Goal: Task Accomplishment & Management: Use online tool/utility

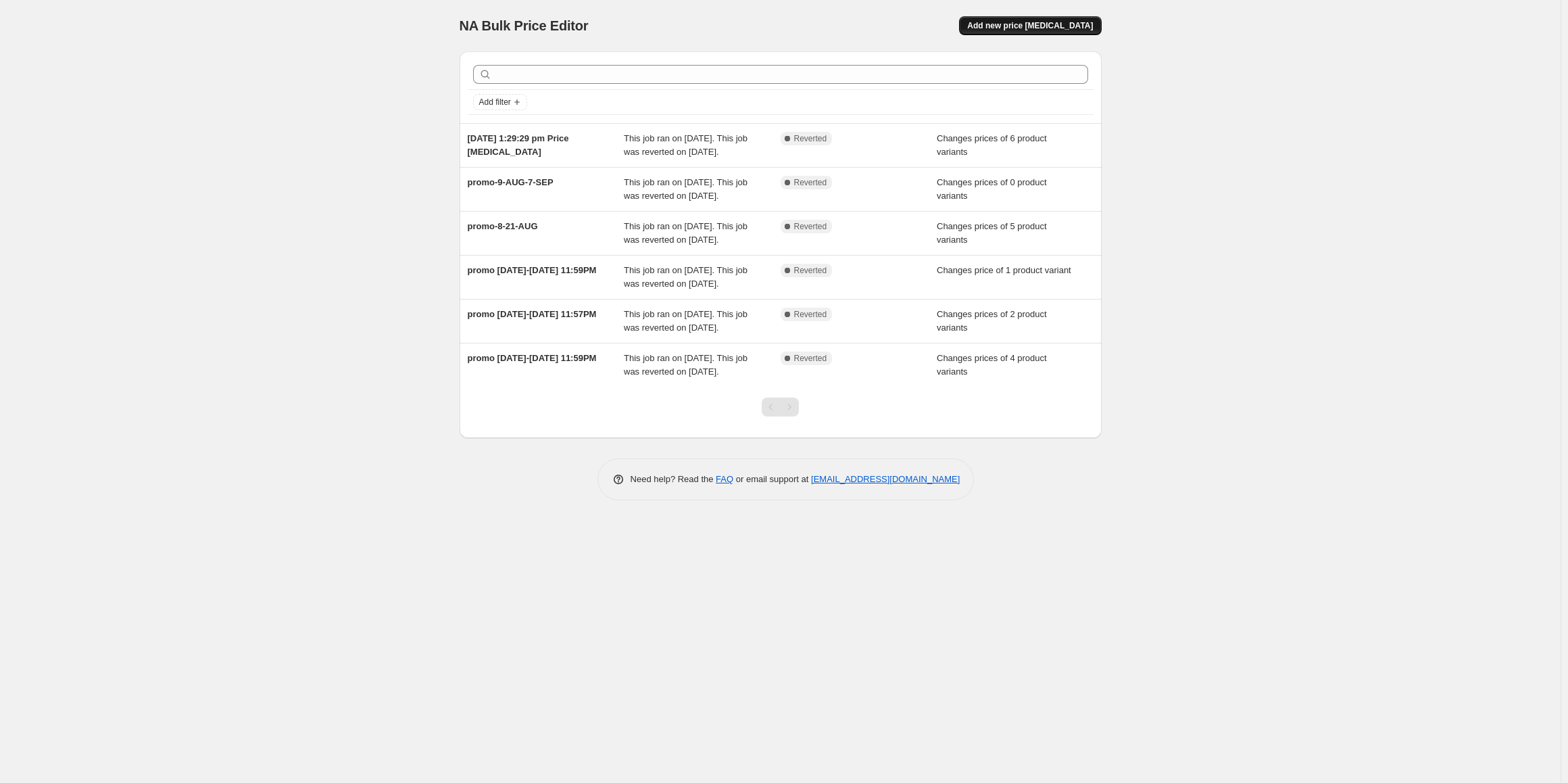
click at [1032, 32] on button "Add new price [MEDICAL_DATA]" at bounding box center [1030, 25] width 142 height 19
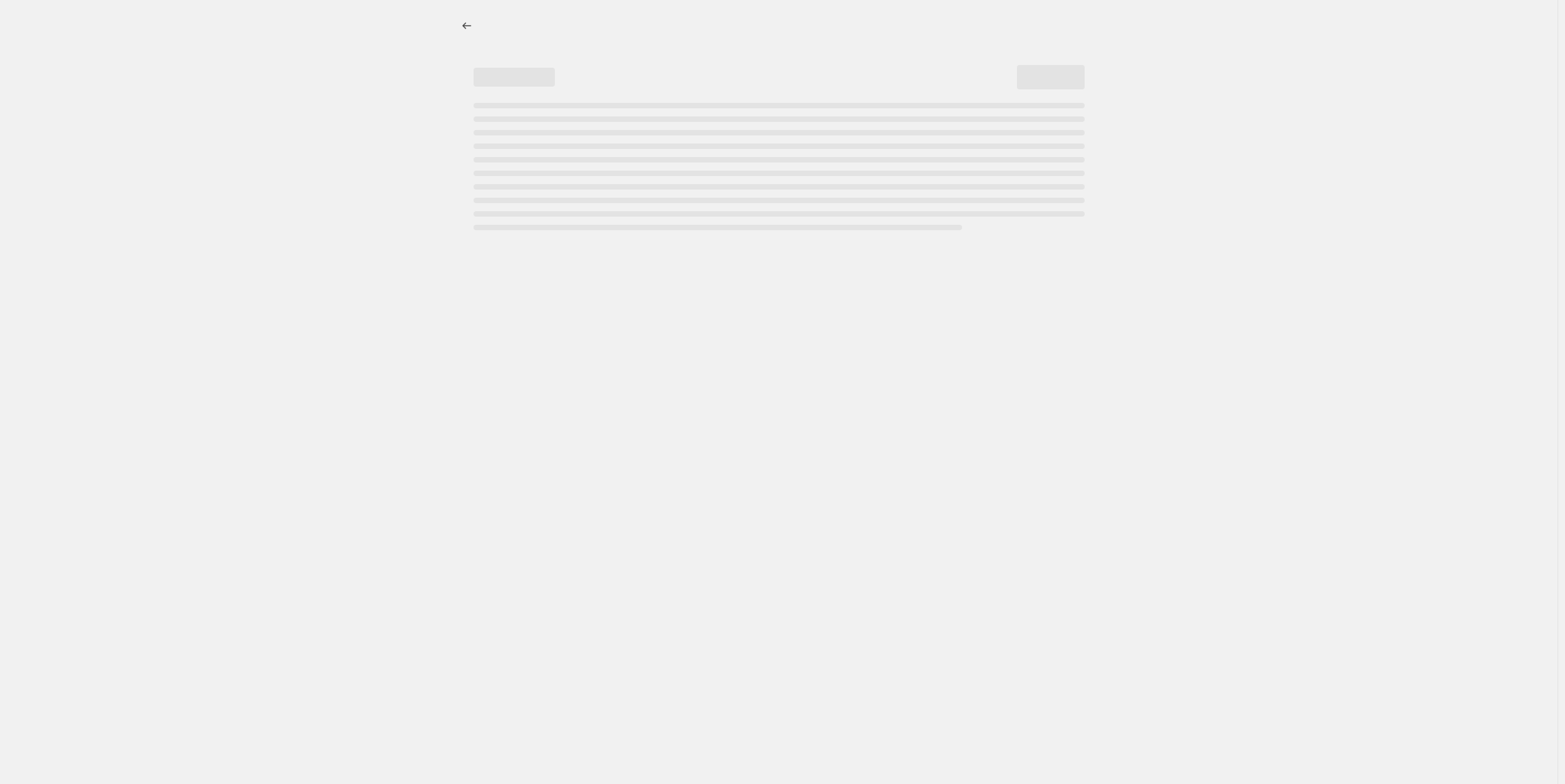
select select "percentage"
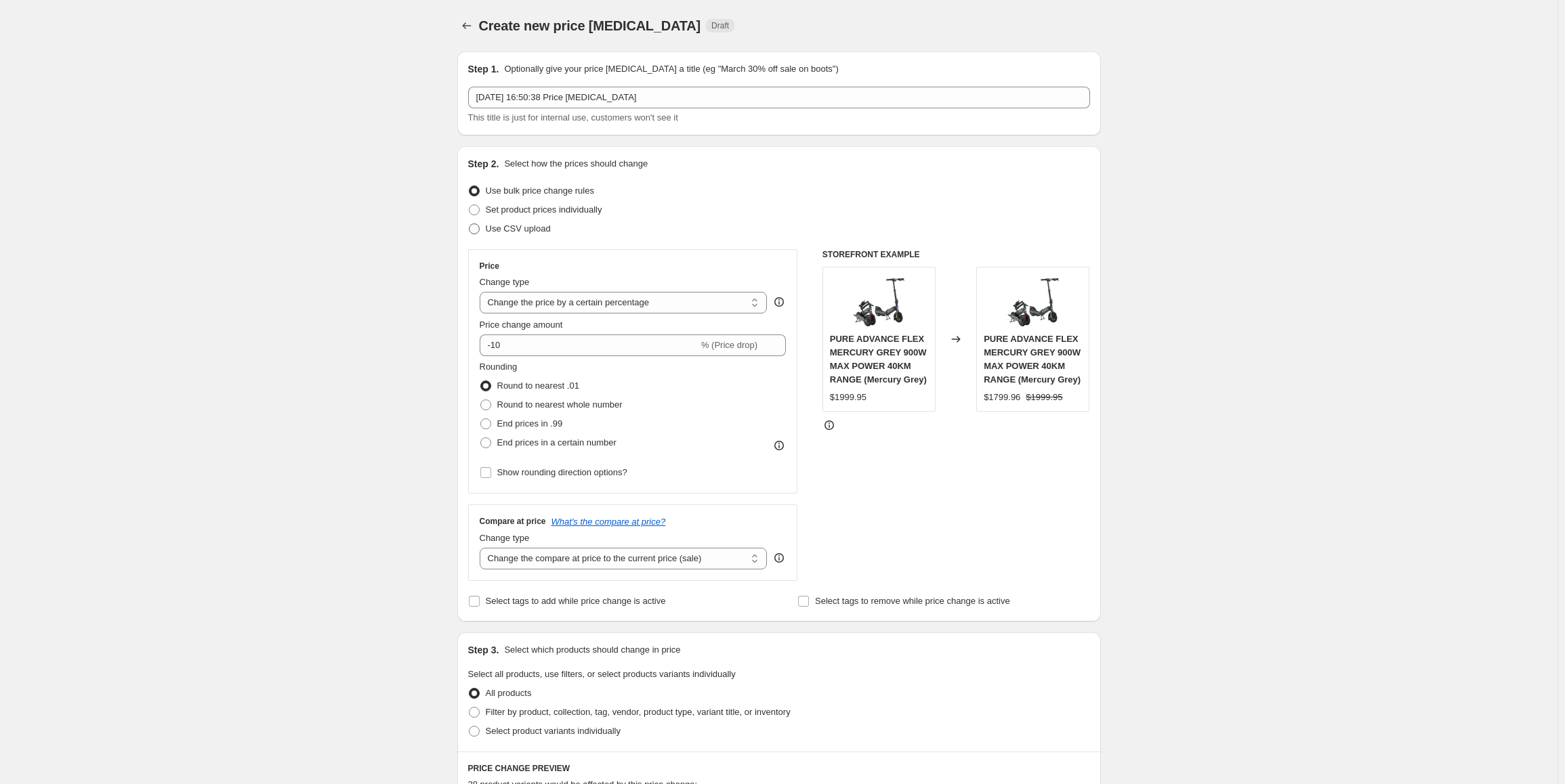
click at [523, 229] on span "Use CSV upload" at bounding box center [518, 228] width 65 height 10
click at [470, 224] on input "Use CSV upload" at bounding box center [469, 223] width 1 height 1
radio input "true"
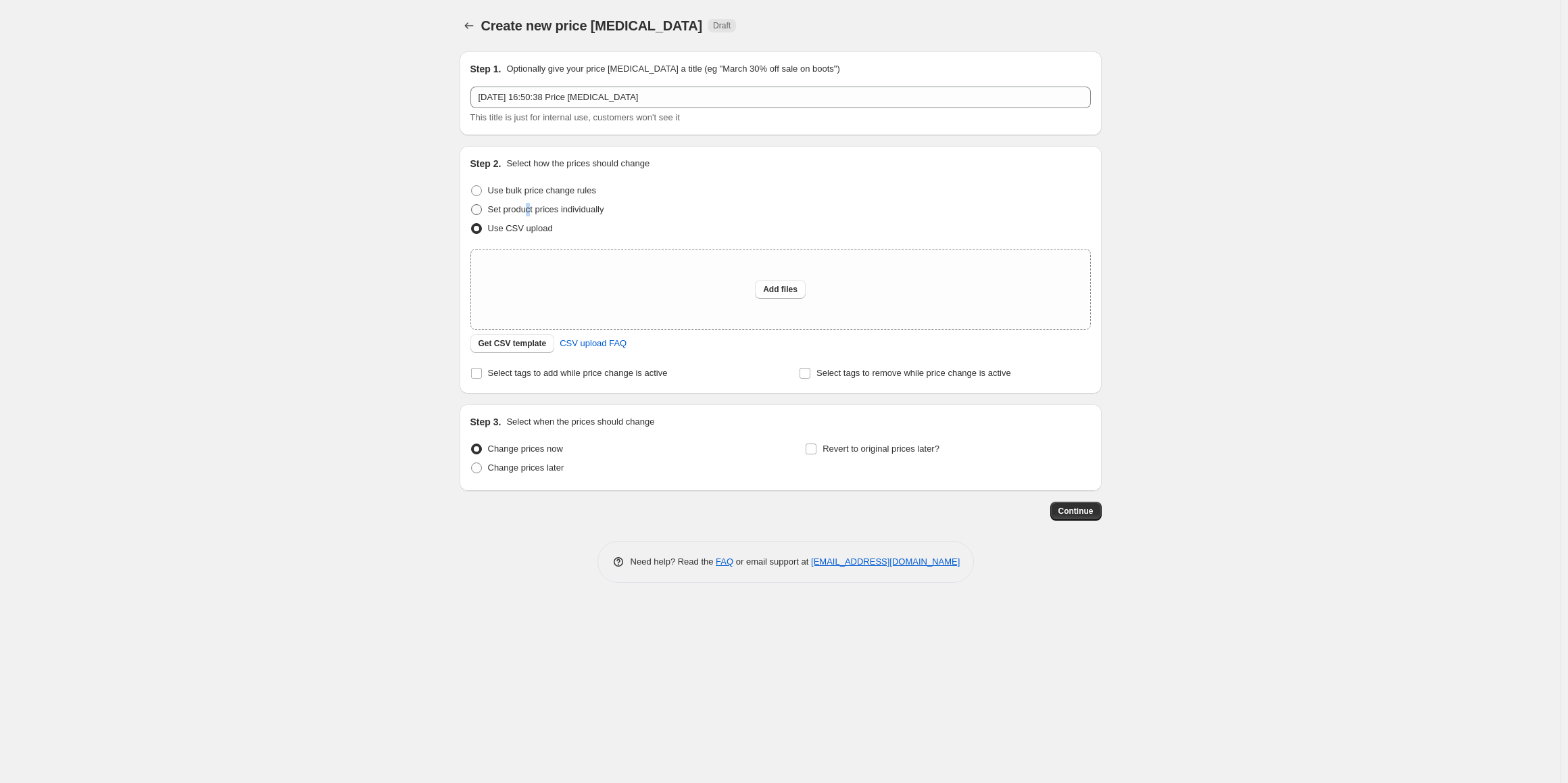
click at [528, 210] on span "Set product prices individually" at bounding box center [545, 209] width 116 height 10
click at [479, 205] on span at bounding box center [476, 210] width 11 height 11
click at [472, 205] on input "Set product prices individually" at bounding box center [471, 204] width 1 height 1
radio input "true"
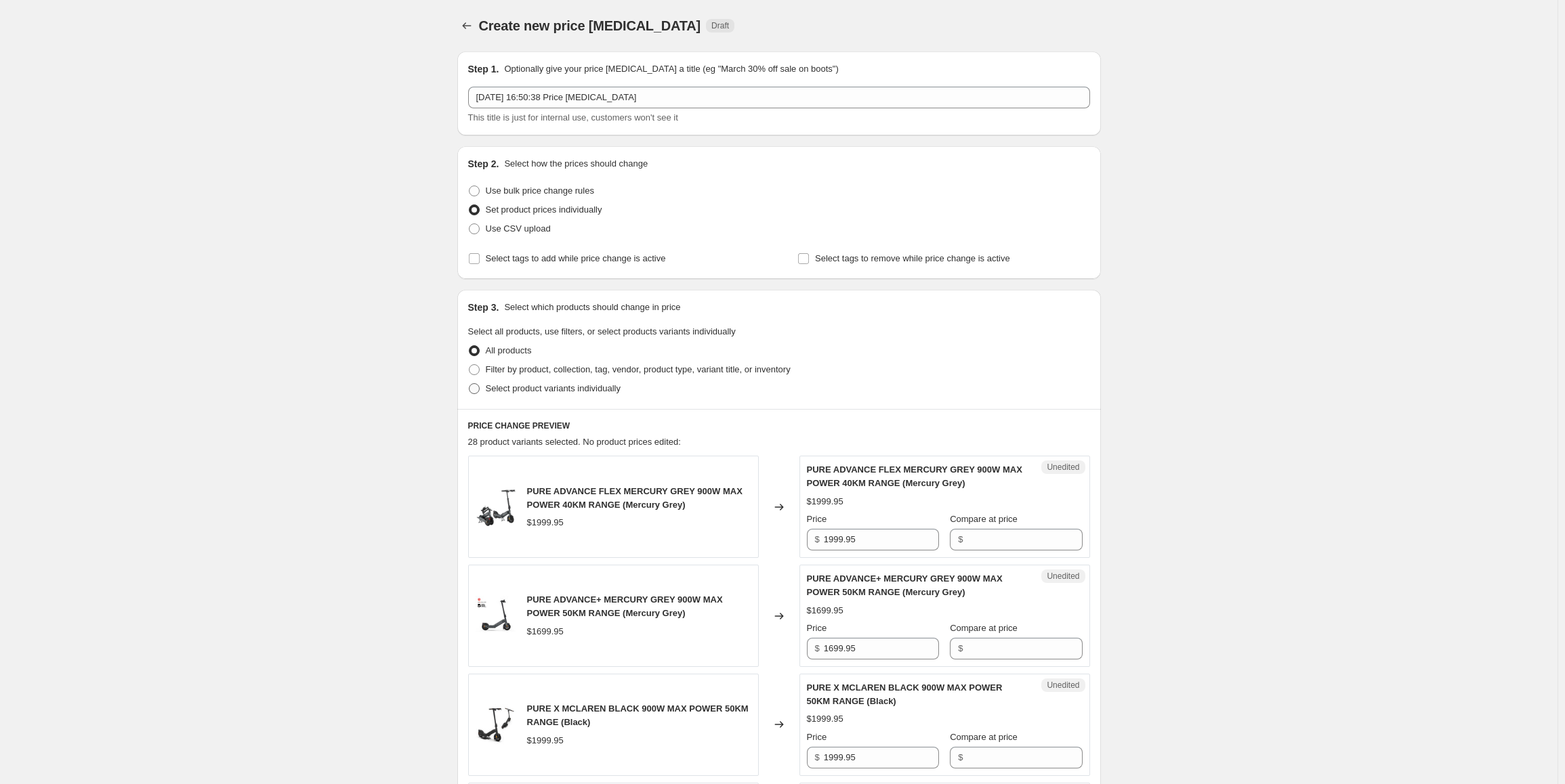
click at [570, 392] on span "Select product variants individually" at bounding box center [553, 388] width 135 height 10
click at [470, 384] on input "Select product variants individually" at bounding box center [469, 383] width 1 height 1
radio input "true"
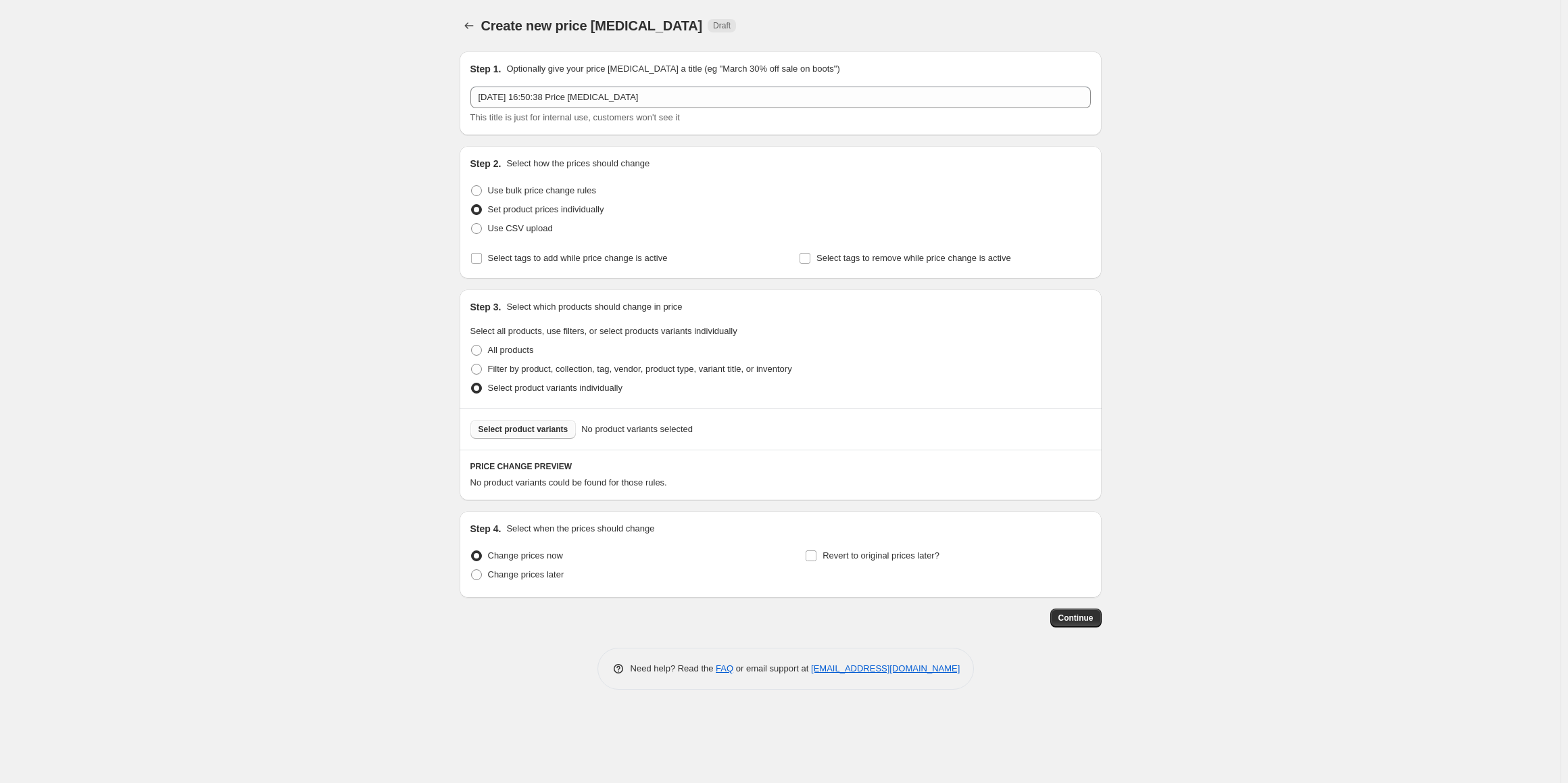
click at [540, 433] on span "Select product variants" at bounding box center [523, 430] width 90 height 11
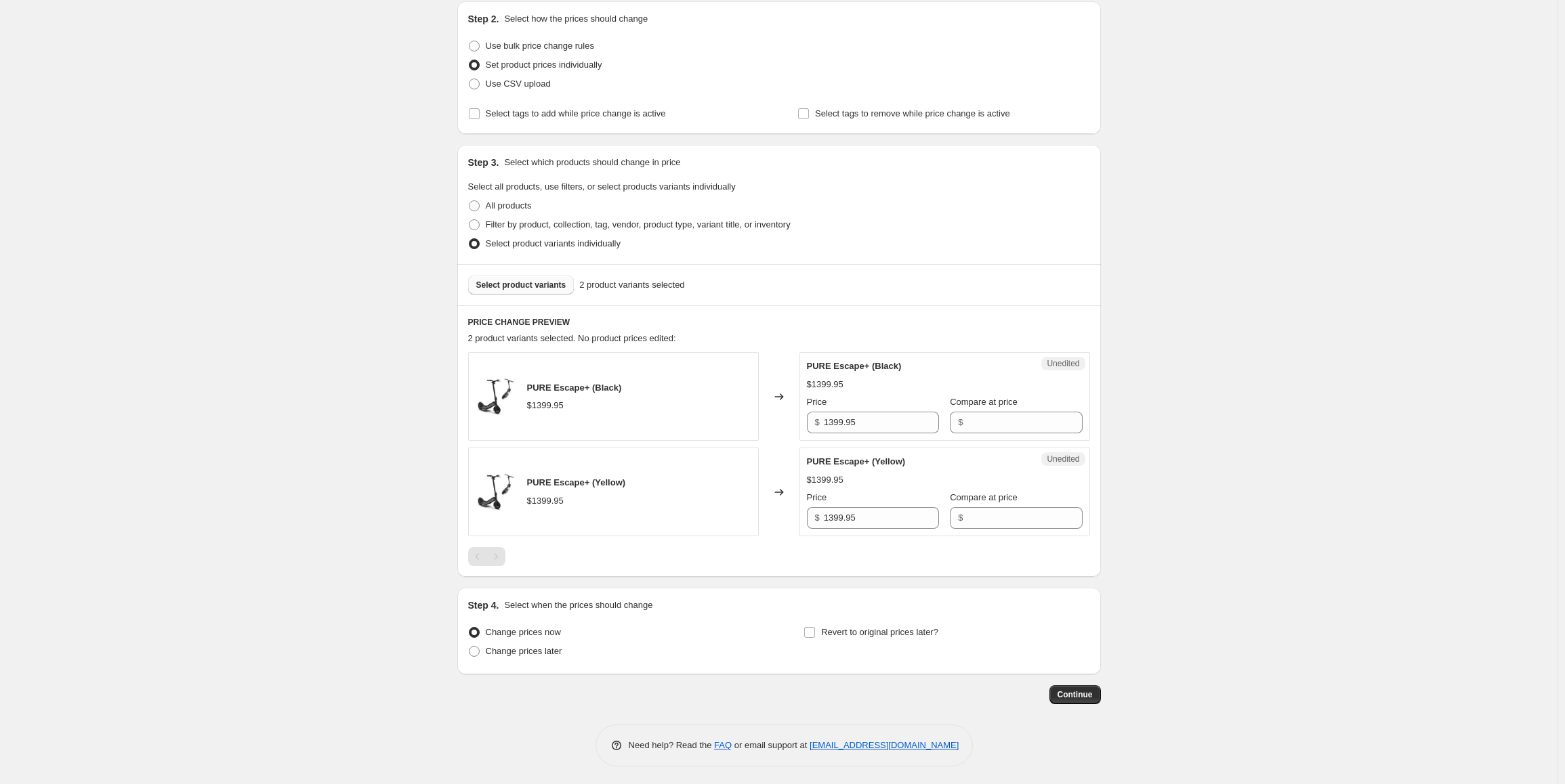
scroll to position [148, 0]
drag, startPoint x: 880, startPoint y: 415, endPoint x: 801, endPoint y: 420, distance: 79.2
click at [801, 420] on div "PURE Escape+ (Black) $1399.95 Changed to Unedited PURE Escape+ (Black) $1399.95…" at bounding box center [779, 393] width 622 height 88
click at [988, 420] on input "Compare at price" at bounding box center [1025, 419] width 115 height 22
paste input "1399.95"
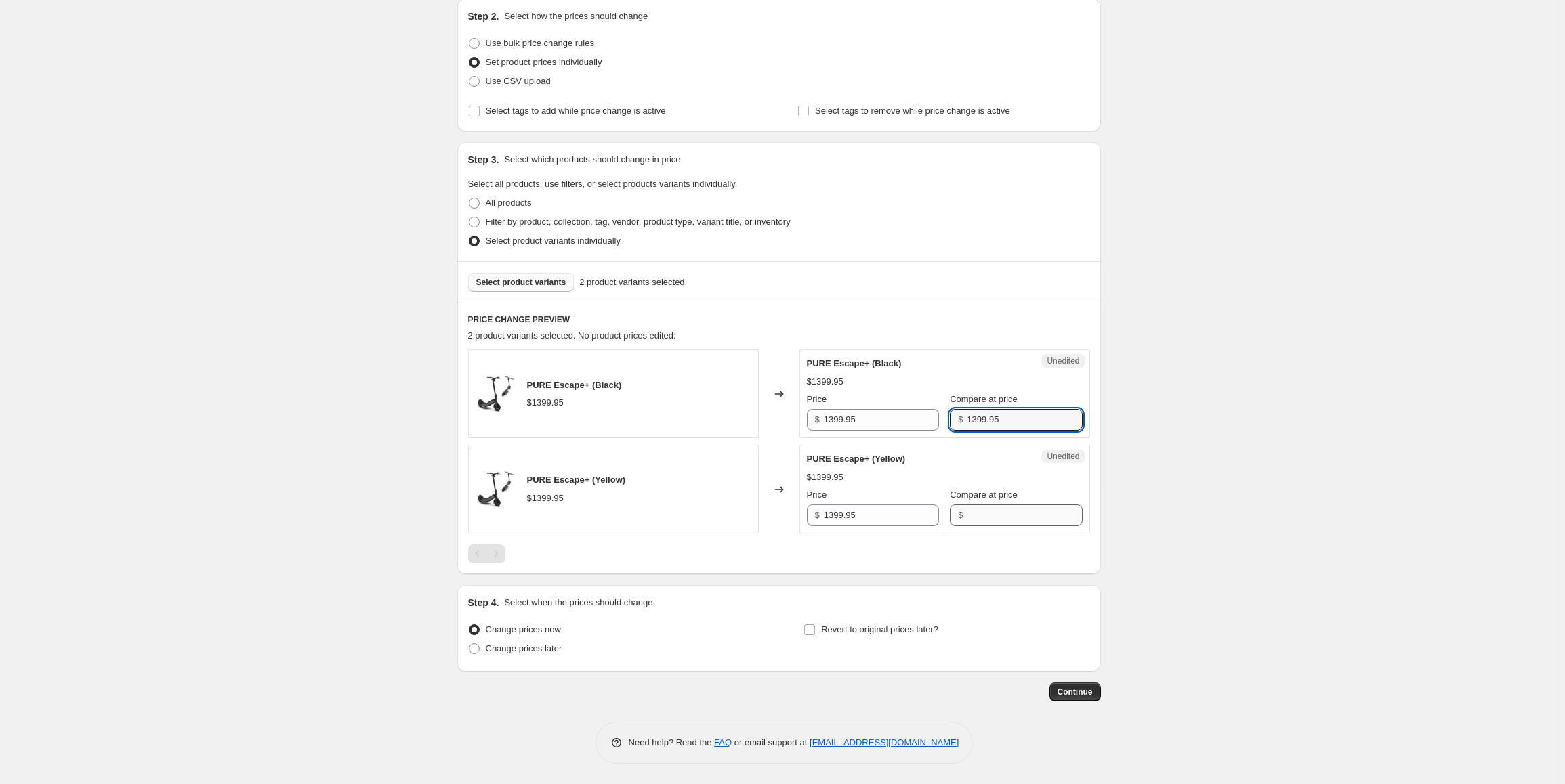
type input "1399.95"
click at [981, 517] on input "Compare at price" at bounding box center [1025, 515] width 115 height 22
paste input "1399.95"
type input "1399.95"
click at [891, 418] on input "1399.95" at bounding box center [881, 419] width 115 height 22
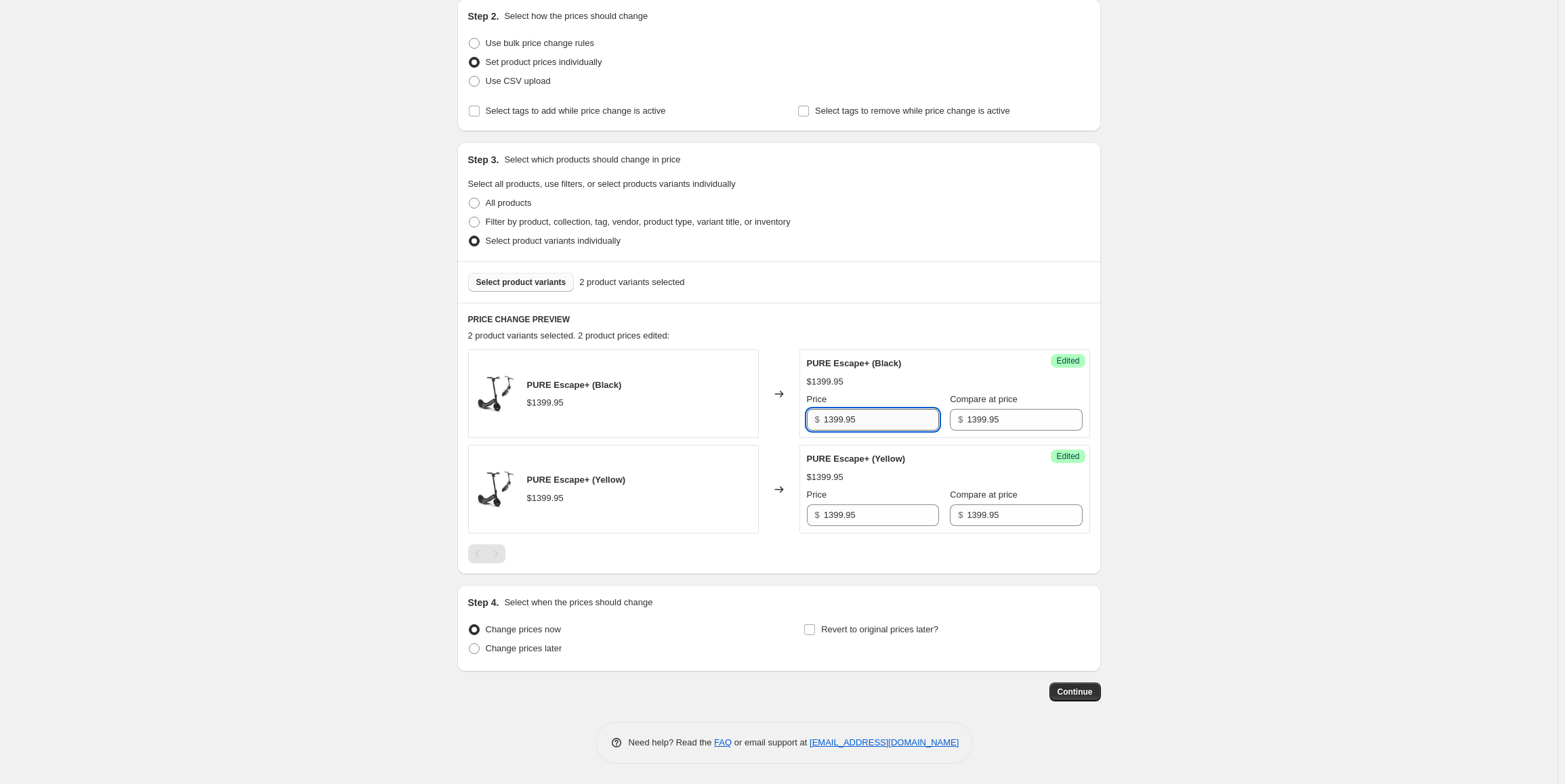
paste input "9"
type input "999.95"
click at [872, 510] on input "1399.95" at bounding box center [881, 515] width 115 height 22
paste input "9"
type input "999.95"
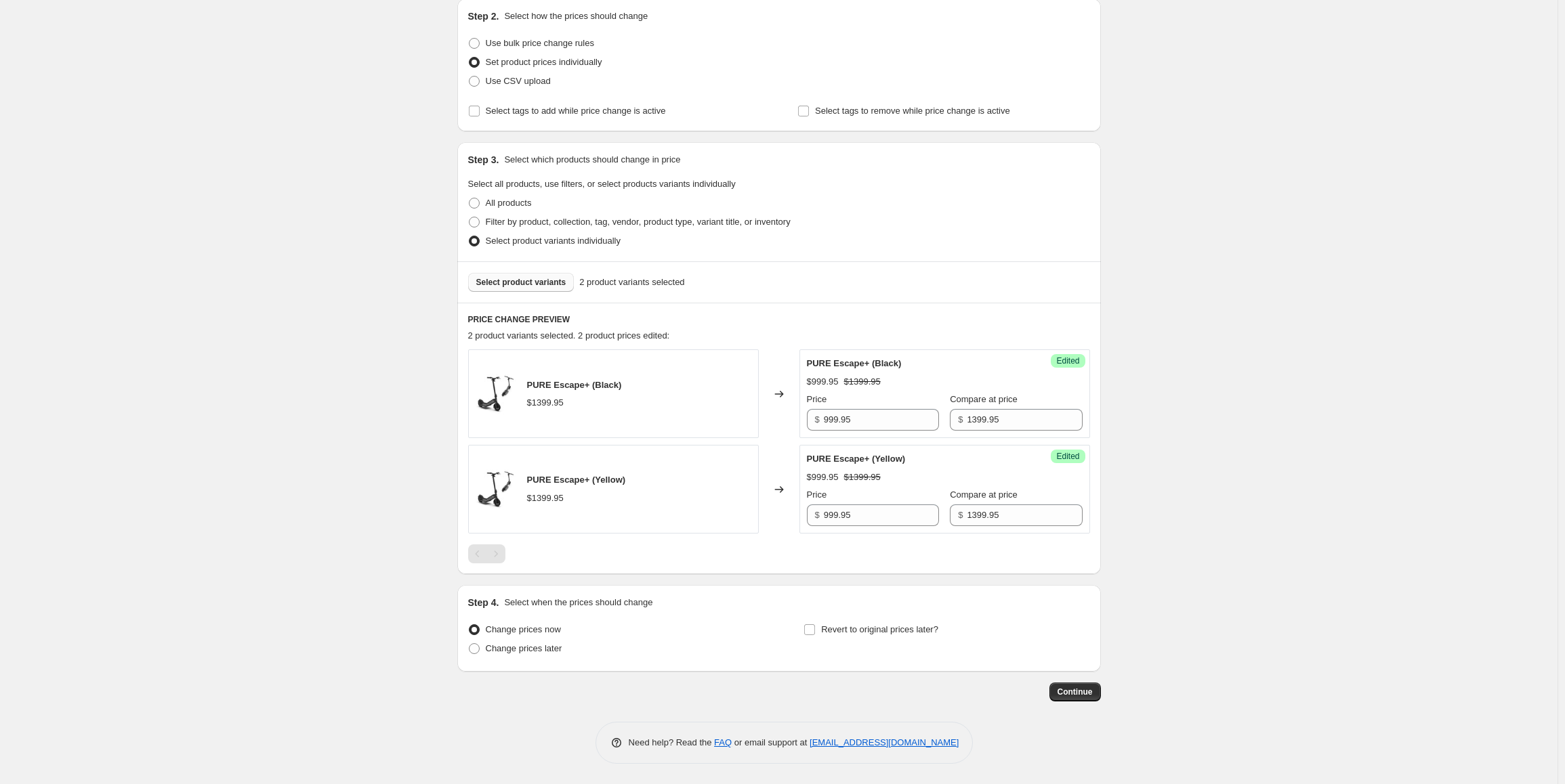
click at [523, 280] on span "Select product variants" at bounding box center [521, 282] width 90 height 11
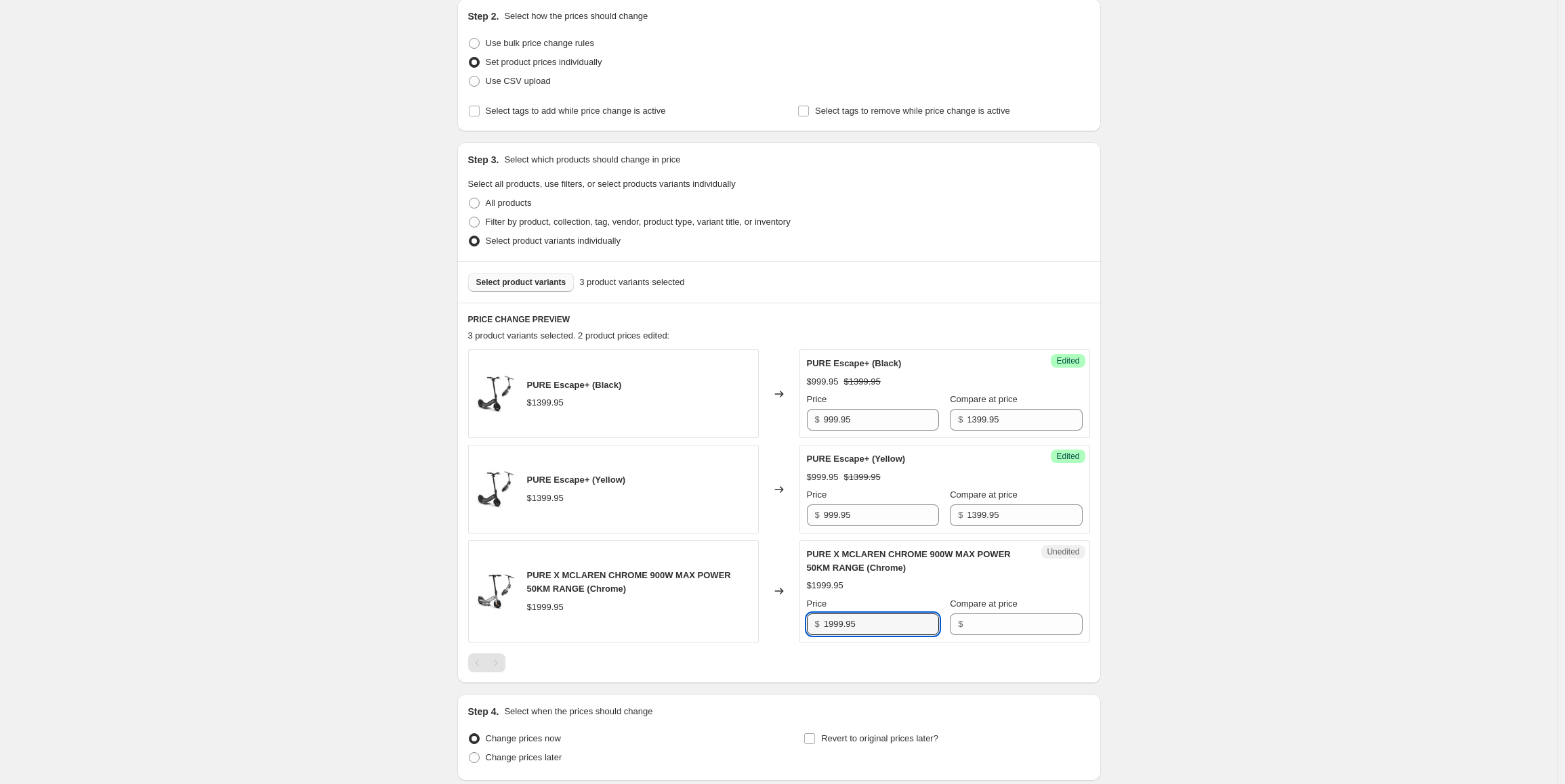
drag, startPoint x: 894, startPoint y: 620, endPoint x: 816, endPoint y: 621, distance: 78.0
click at [816, 621] on div "$ 1999.95" at bounding box center [873, 624] width 132 height 22
click at [1011, 626] on input "Compare at price" at bounding box center [1025, 624] width 115 height 22
paste input "1999.95"
type input "1999.95"
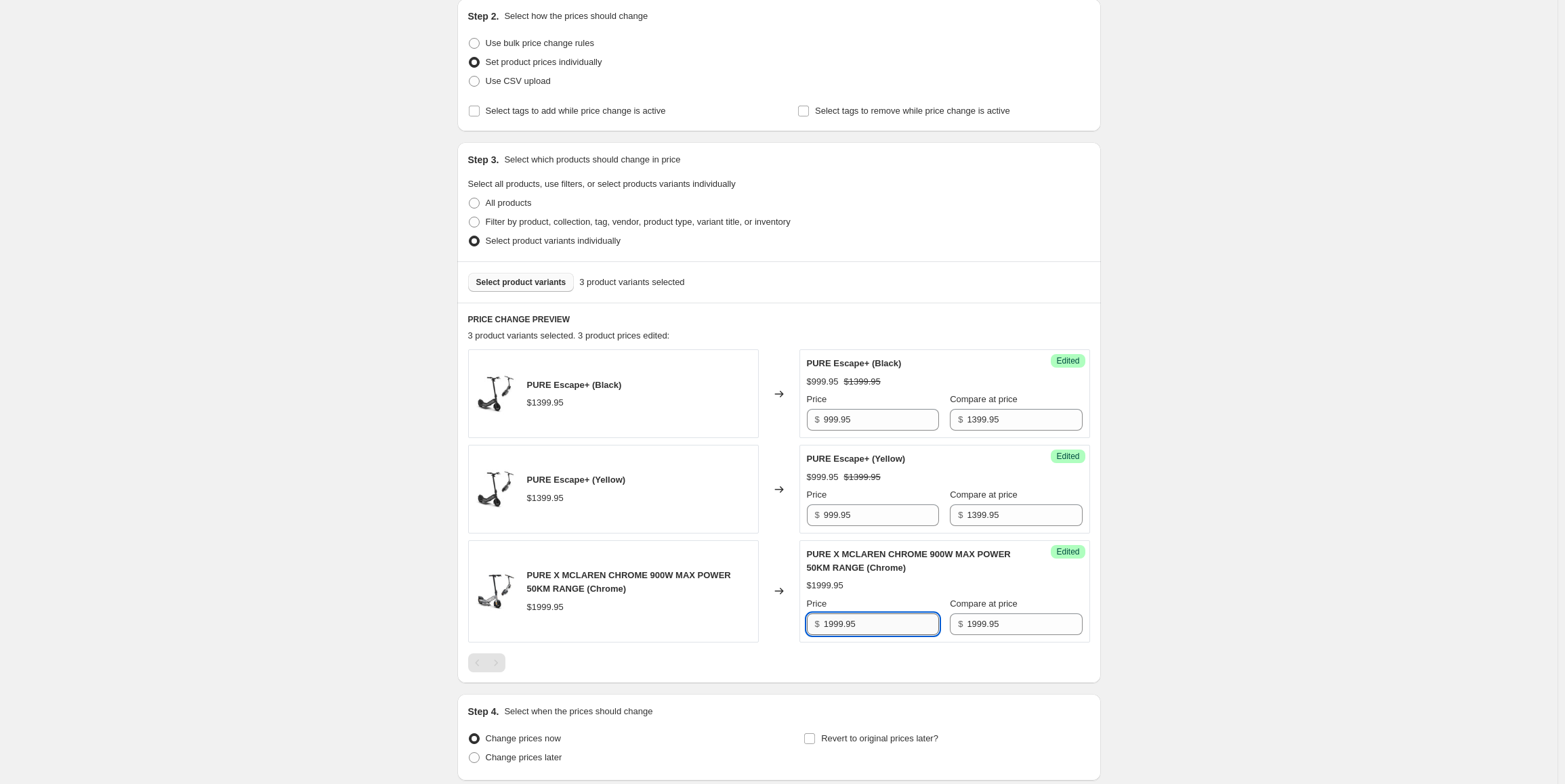
click at [888, 634] on input "1999.95" at bounding box center [881, 624] width 115 height 22
paste input "6"
type input "1699.95"
click at [1139, 627] on div "Create new price [MEDICAL_DATA]. This page is ready Create new price [MEDICAL_D…" at bounding box center [778, 372] width 1557 height 1040
click at [533, 283] on span "Select product variants" at bounding box center [521, 282] width 90 height 11
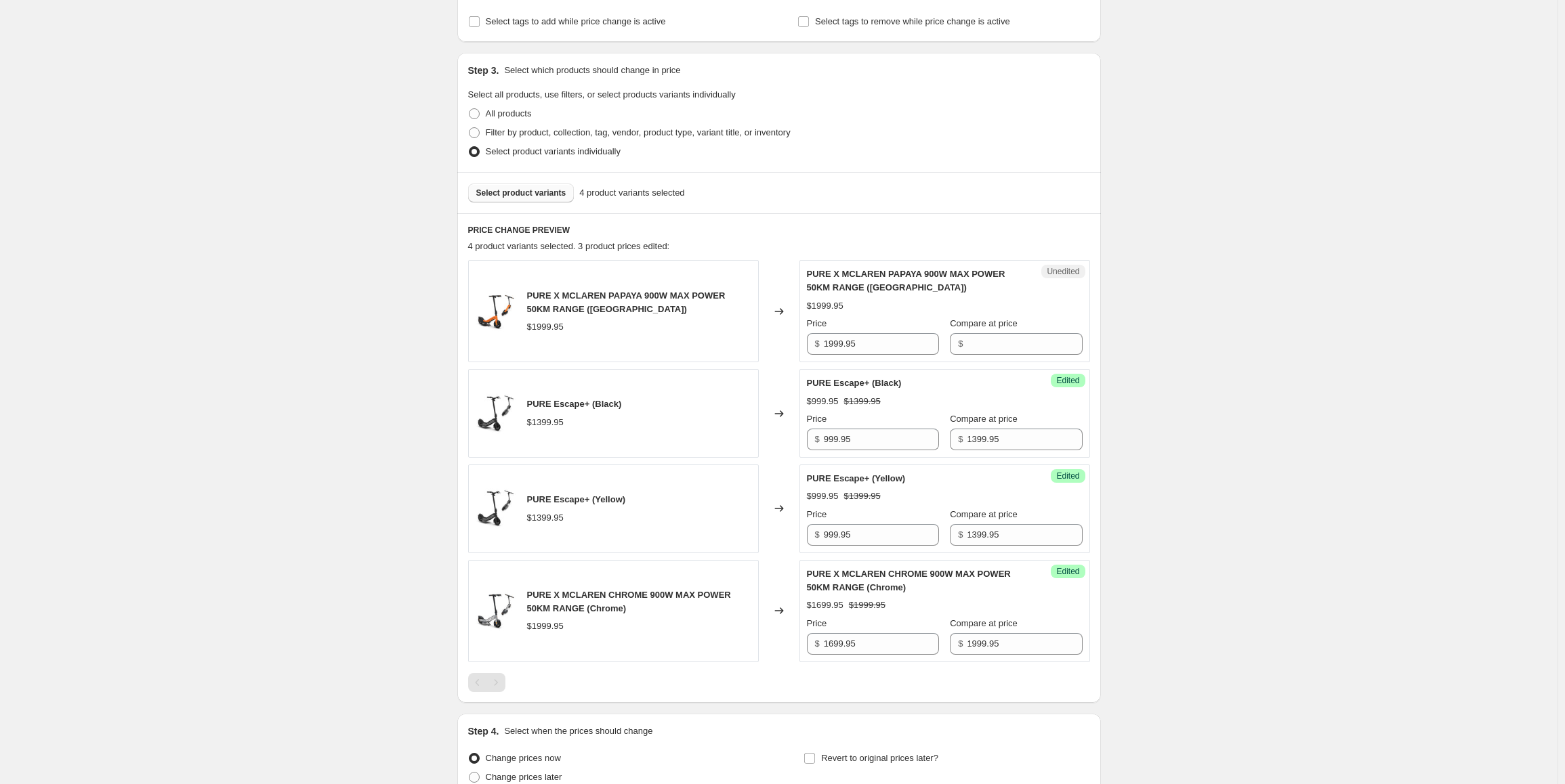
scroll to position [215, 0]
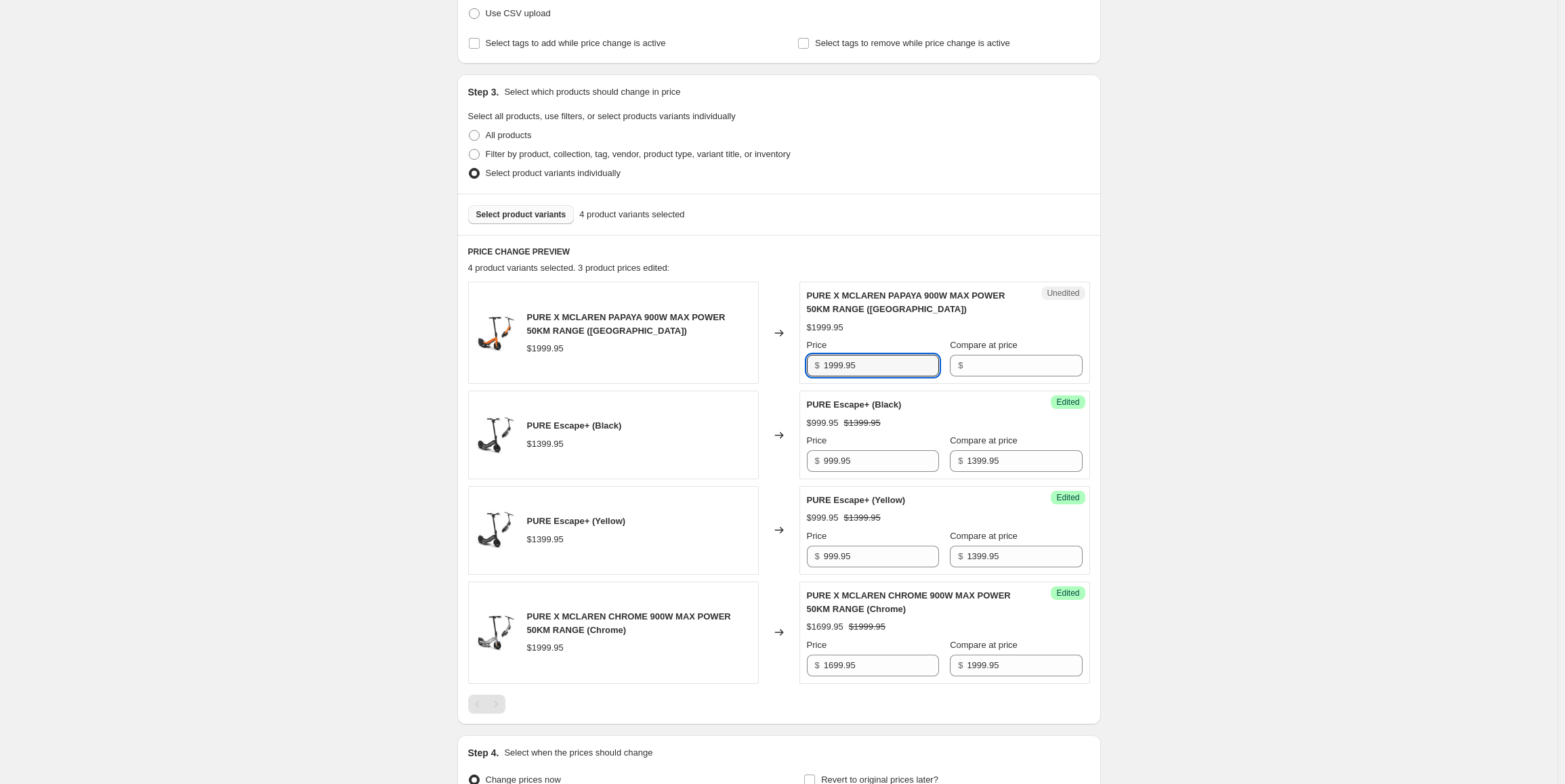
drag, startPoint x: 894, startPoint y: 363, endPoint x: 821, endPoint y: 360, distance: 73.1
click at [821, 360] on div "$ 1999.95" at bounding box center [873, 365] width 132 height 22
click at [993, 370] on input "Compare at price" at bounding box center [1025, 365] width 115 height 22
paste input "1999.95"
type input "1999.95"
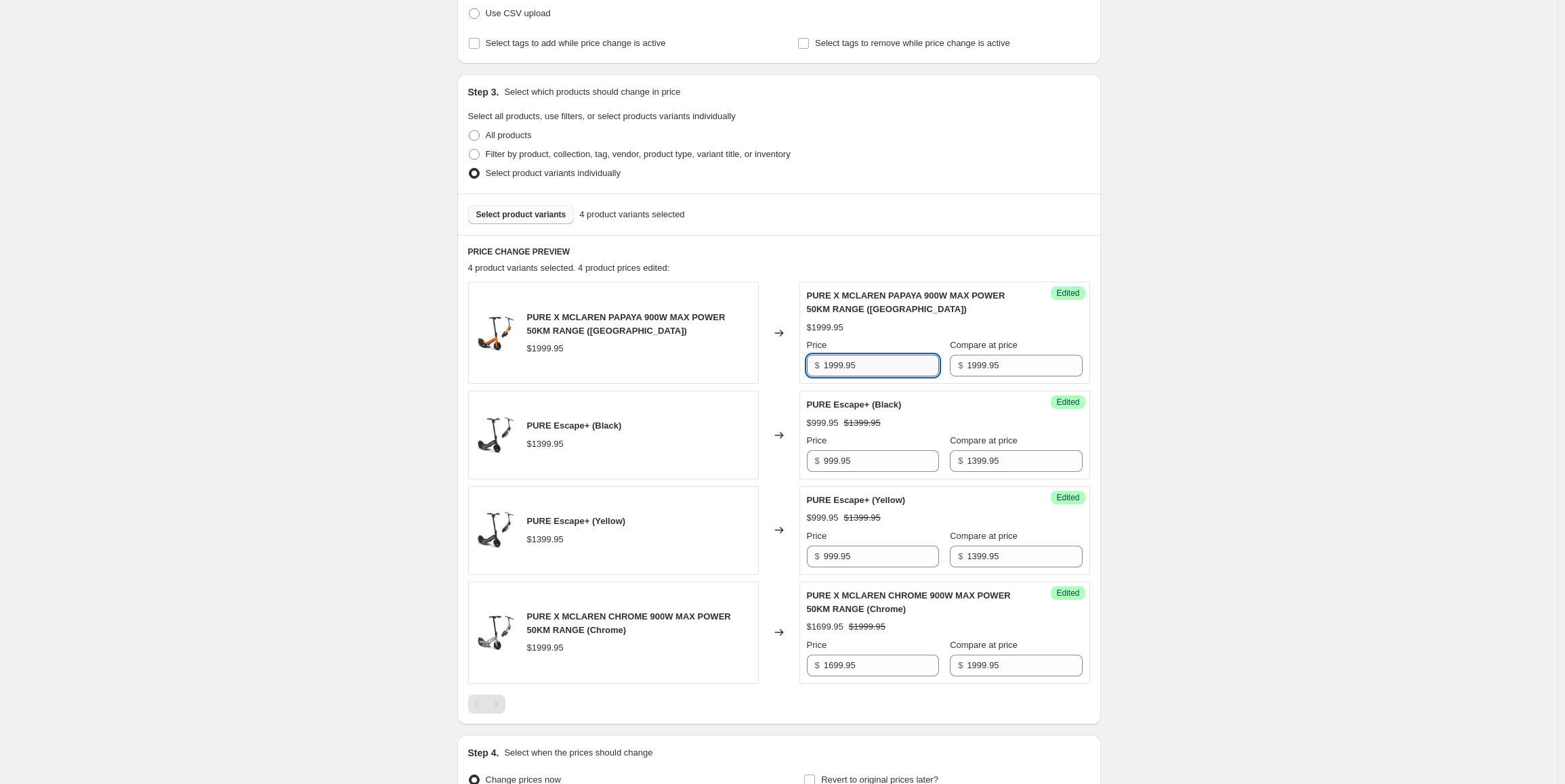
click at [901, 365] on input "1999.95" at bounding box center [881, 365] width 115 height 22
paste input "699.96"
type input "1699.96"
click at [1272, 398] on div "Create new price [MEDICAL_DATA]. This page is ready Create new price [MEDICAL_D…" at bounding box center [778, 359] width 1557 height 1149
click at [550, 222] on button "Select product variants" at bounding box center [521, 215] width 106 height 19
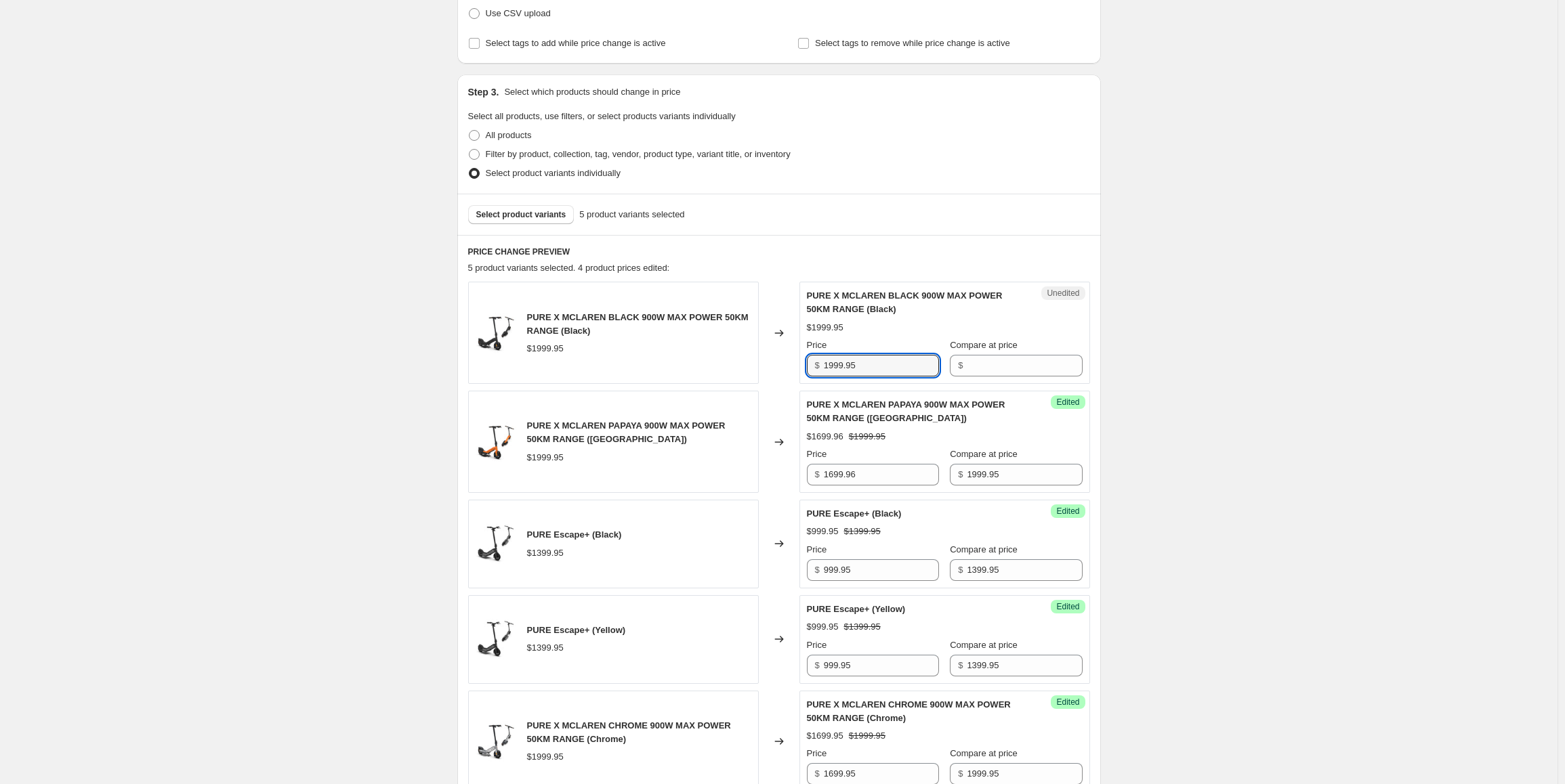
drag, startPoint x: 875, startPoint y: 361, endPoint x: 806, endPoint y: 362, distance: 69.0
click at [806, 362] on div "Unedited PURE X MCLAREN BLACK 900W MAX POWER 50KM RANGE (Black) $1999.95 Price …" at bounding box center [944, 332] width 290 height 102
click at [1022, 363] on input "Compare at price" at bounding box center [1025, 365] width 115 height 22
paste input "1999.95"
type input "1999.95"
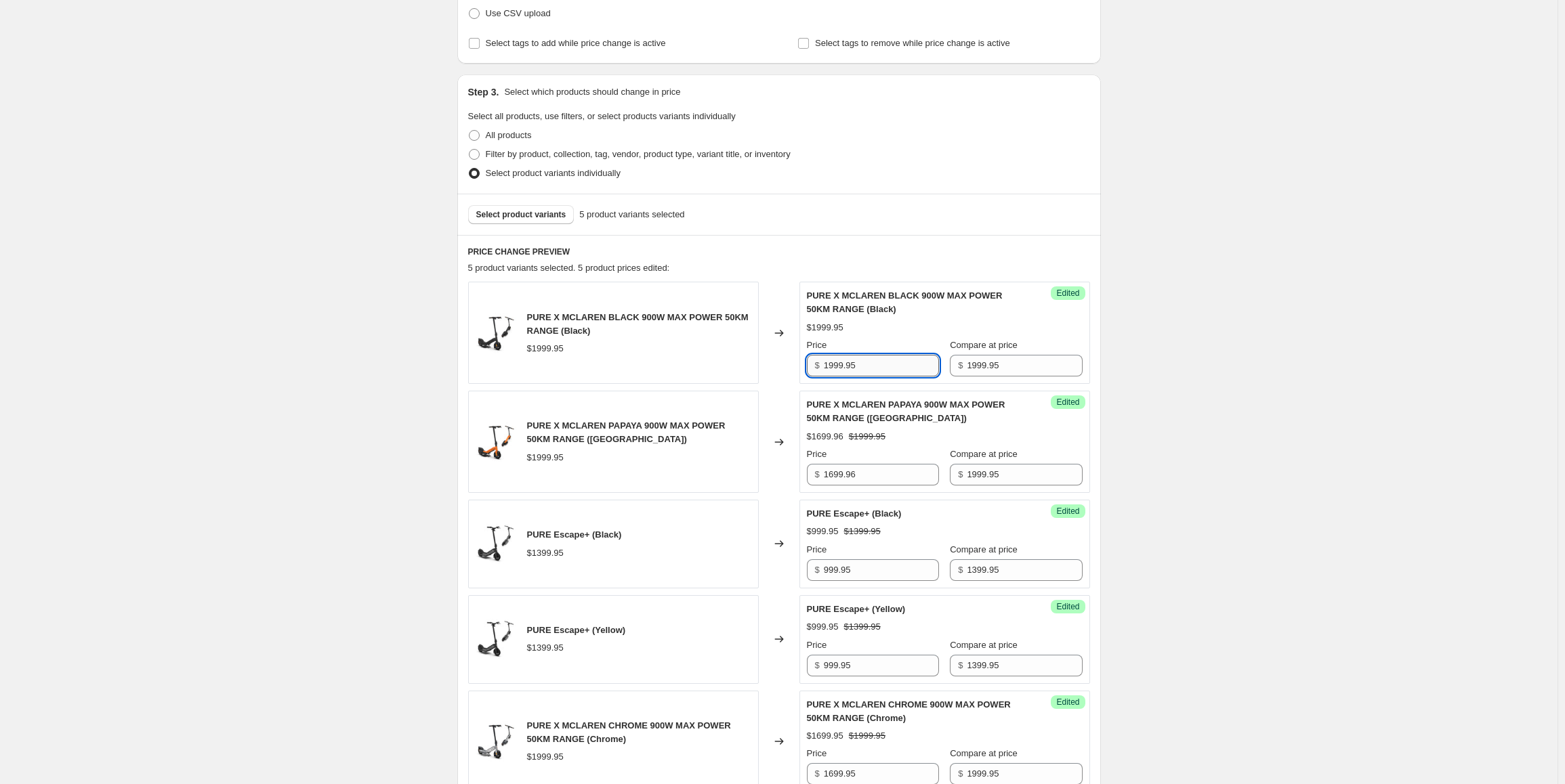
click at [913, 369] on input "1999.95" at bounding box center [881, 365] width 115 height 22
paste input "699.96"
type input "1699.96"
click at [1216, 403] on div "Create new price [MEDICAL_DATA]. This page is ready Create new price [MEDICAL_D…" at bounding box center [778, 413] width 1557 height 1258
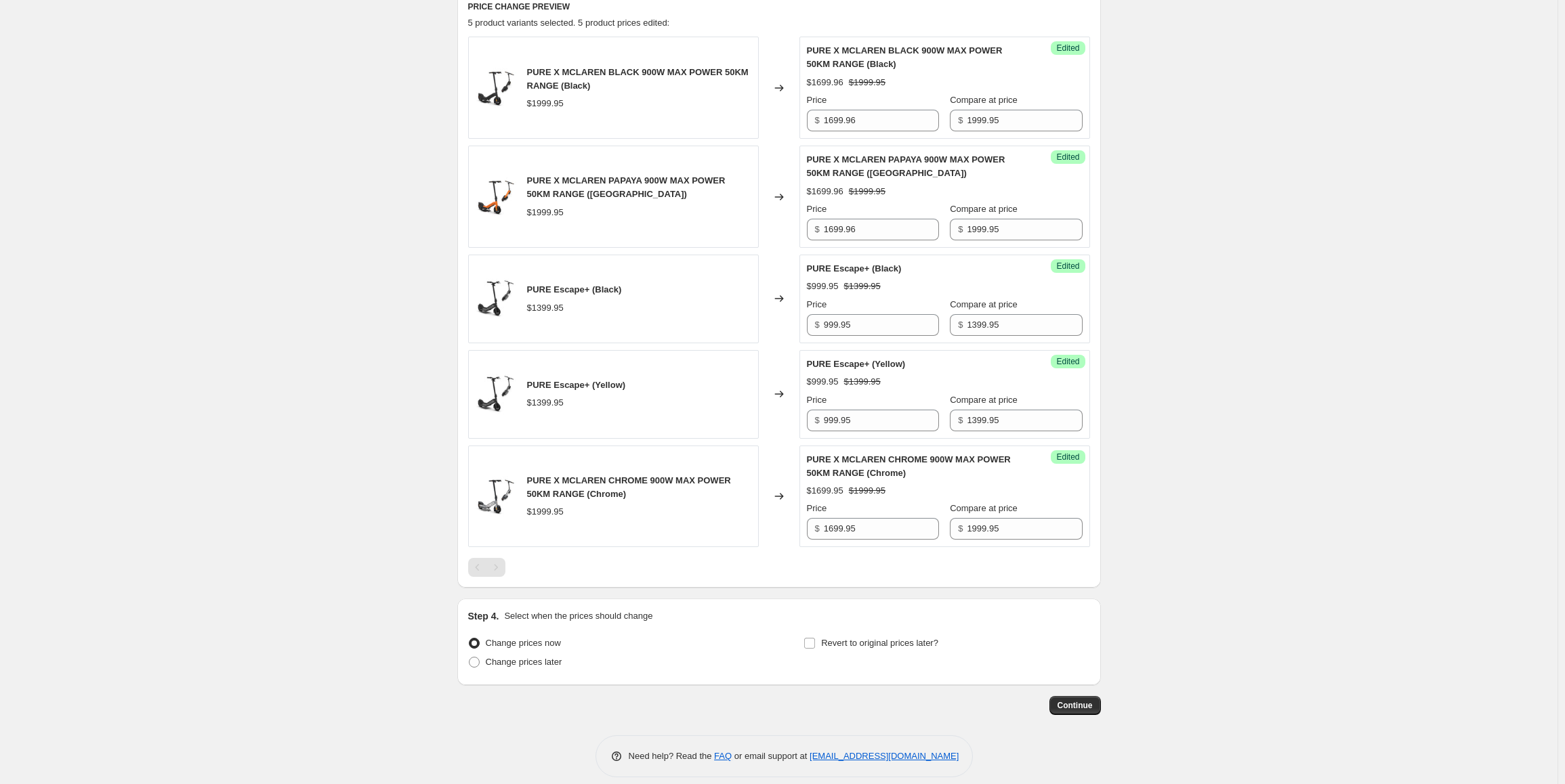
scroll to position [474, 0]
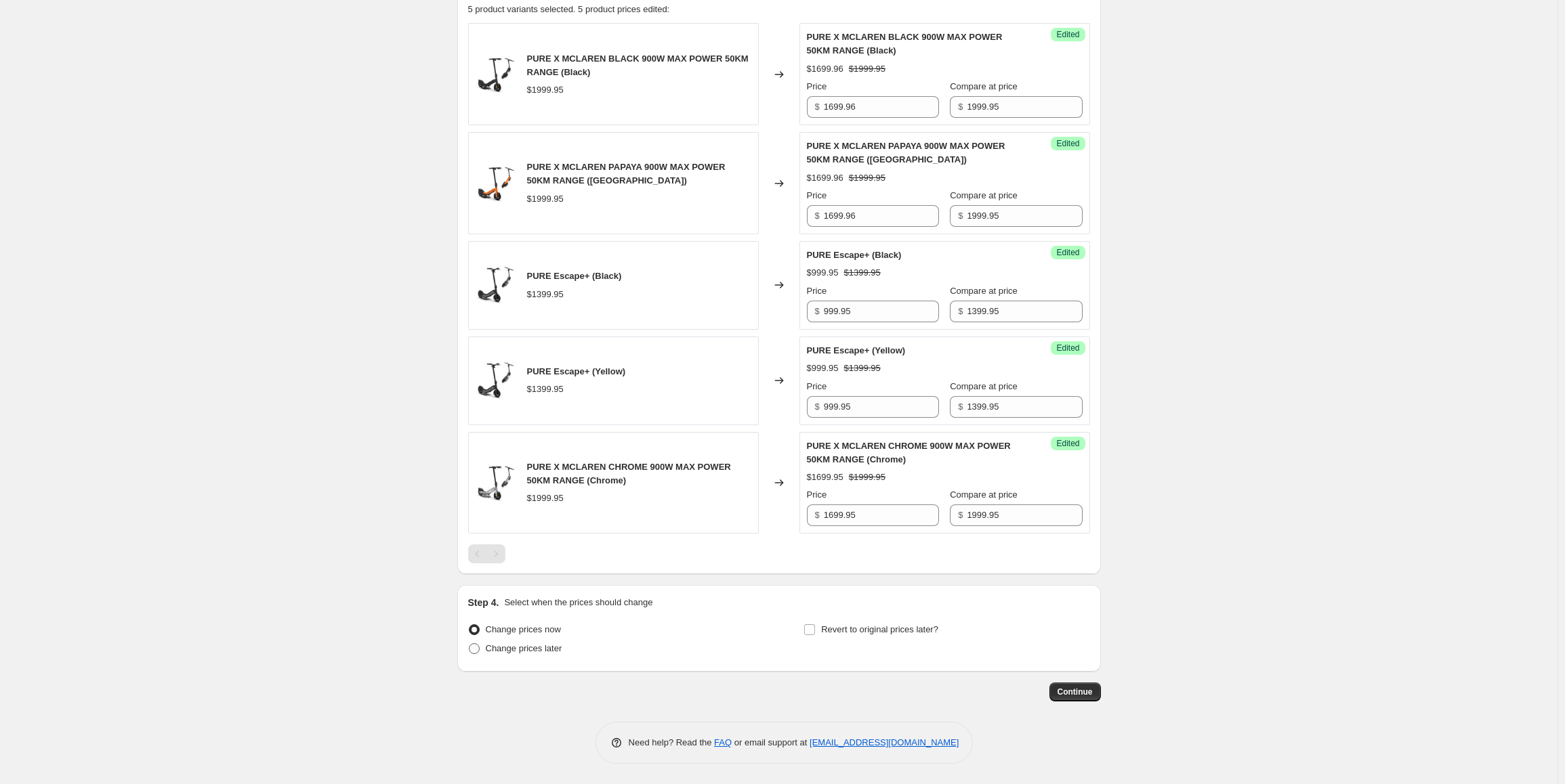
click at [493, 650] on span "Change prices later" at bounding box center [523, 648] width 76 height 10
click at [470, 644] on input "Change prices later" at bounding box center [469, 643] width 1 height 1
radio input "true"
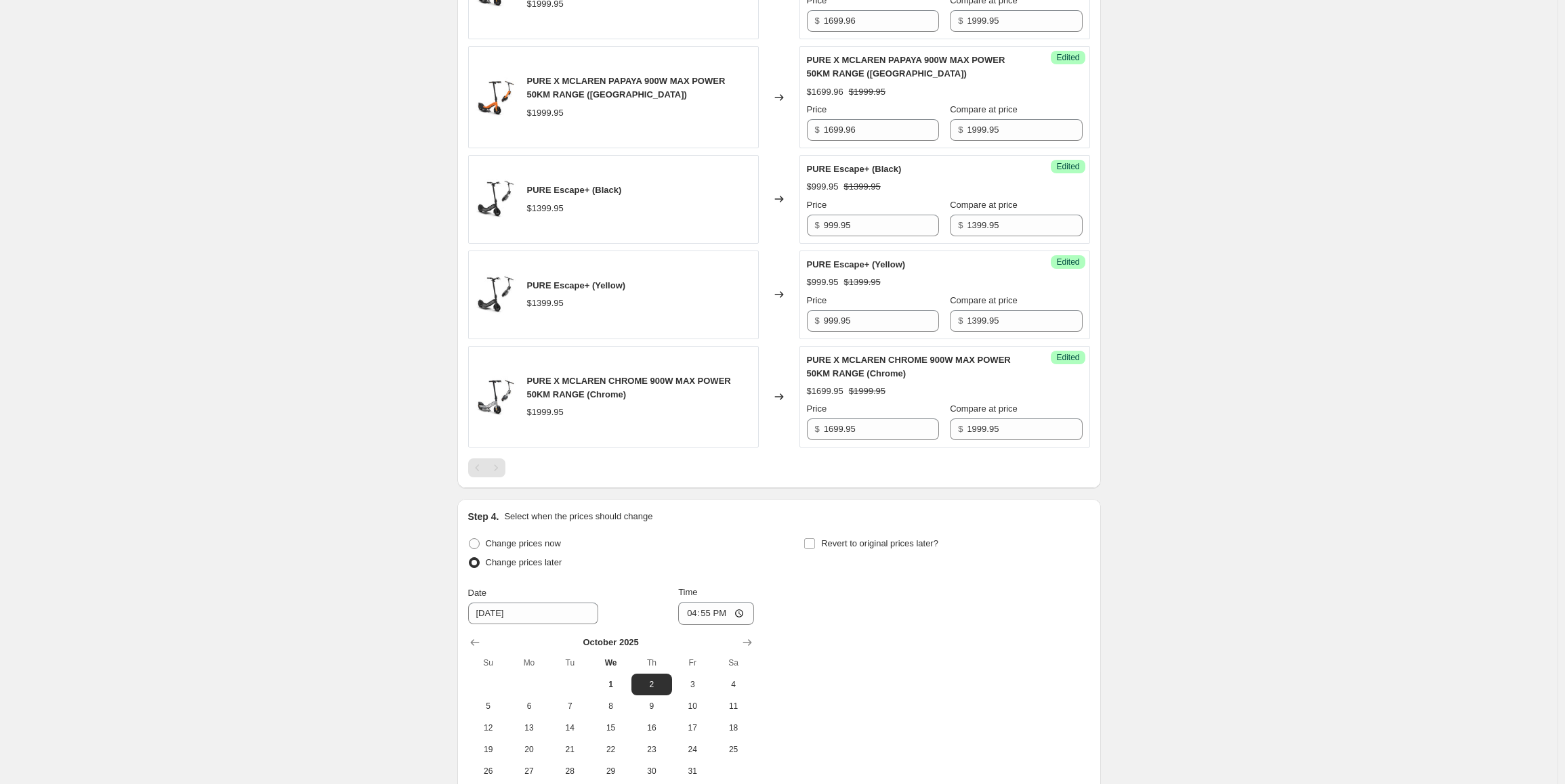
scroll to position [677, 0]
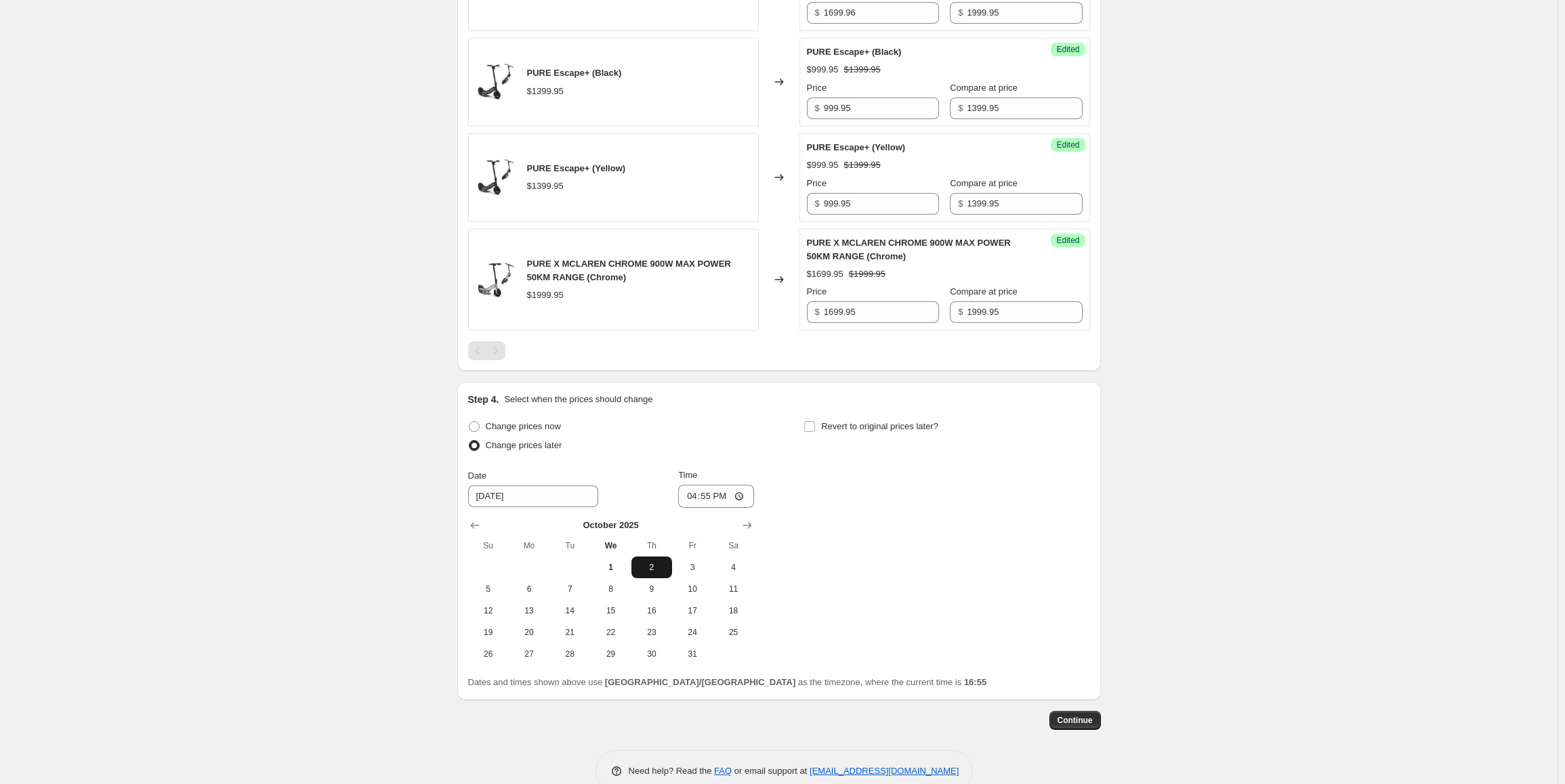
click at [654, 564] on span "2" at bounding box center [651, 567] width 30 height 11
click at [693, 499] on input "16:55" at bounding box center [716, 496] width 76 height 23
type input "00:00"
click at [868, 425] on span "Revert to original prices later?" at bounding box center [879, 425] width 117 height 10
click at [815, 425] on input "Revert to original prices later?" at bounding box center [809, 426] width 11 height 11
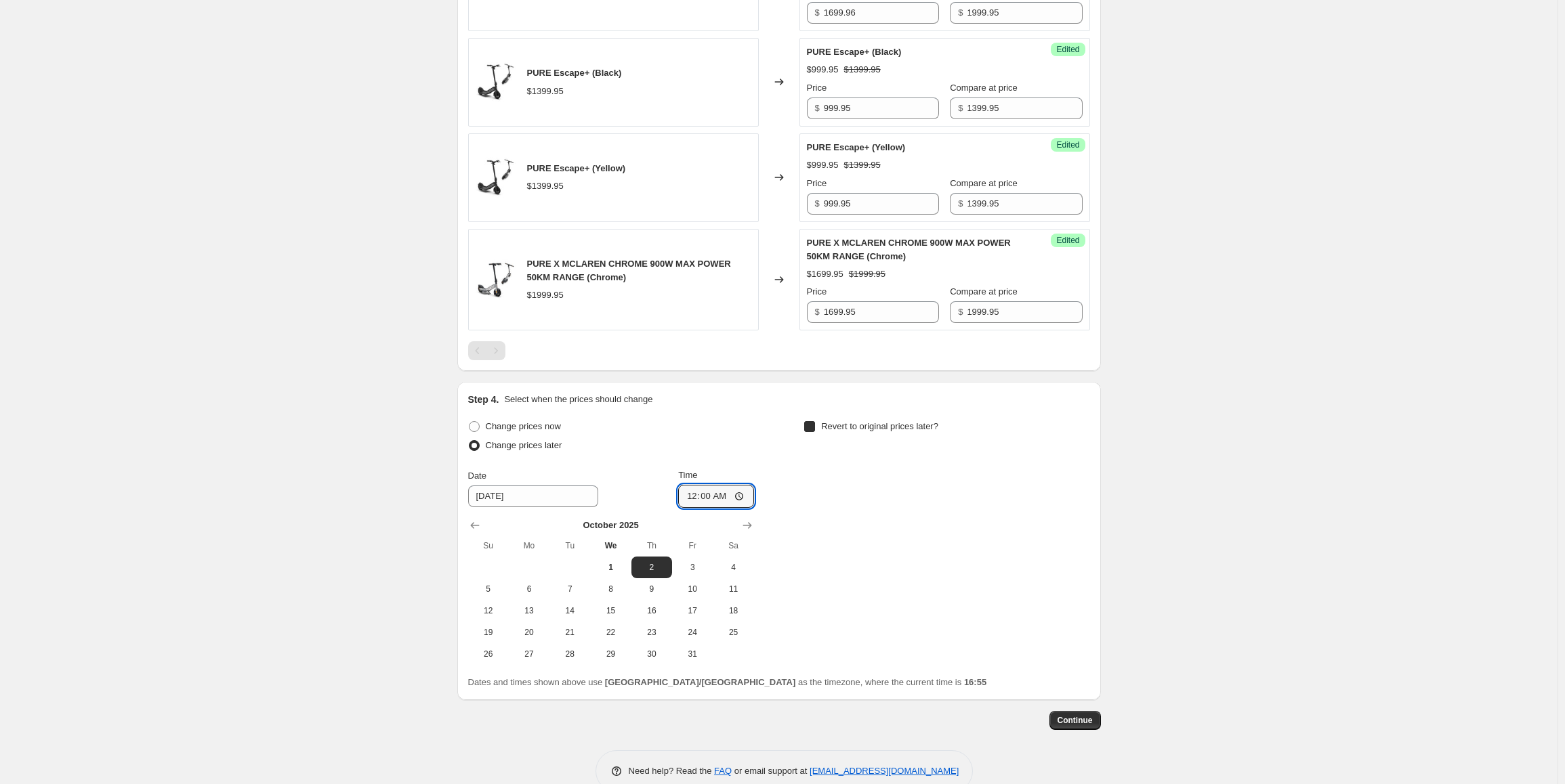
checkbox input "true"
click at [921, 592] on span "7" at bounding box center [905, 589] width 30 height 11
type input "[DATE]"
click at [1029, 498] on input "16:55" at bounding box center [1052, 496] width 76 height 23
type input "23:59"
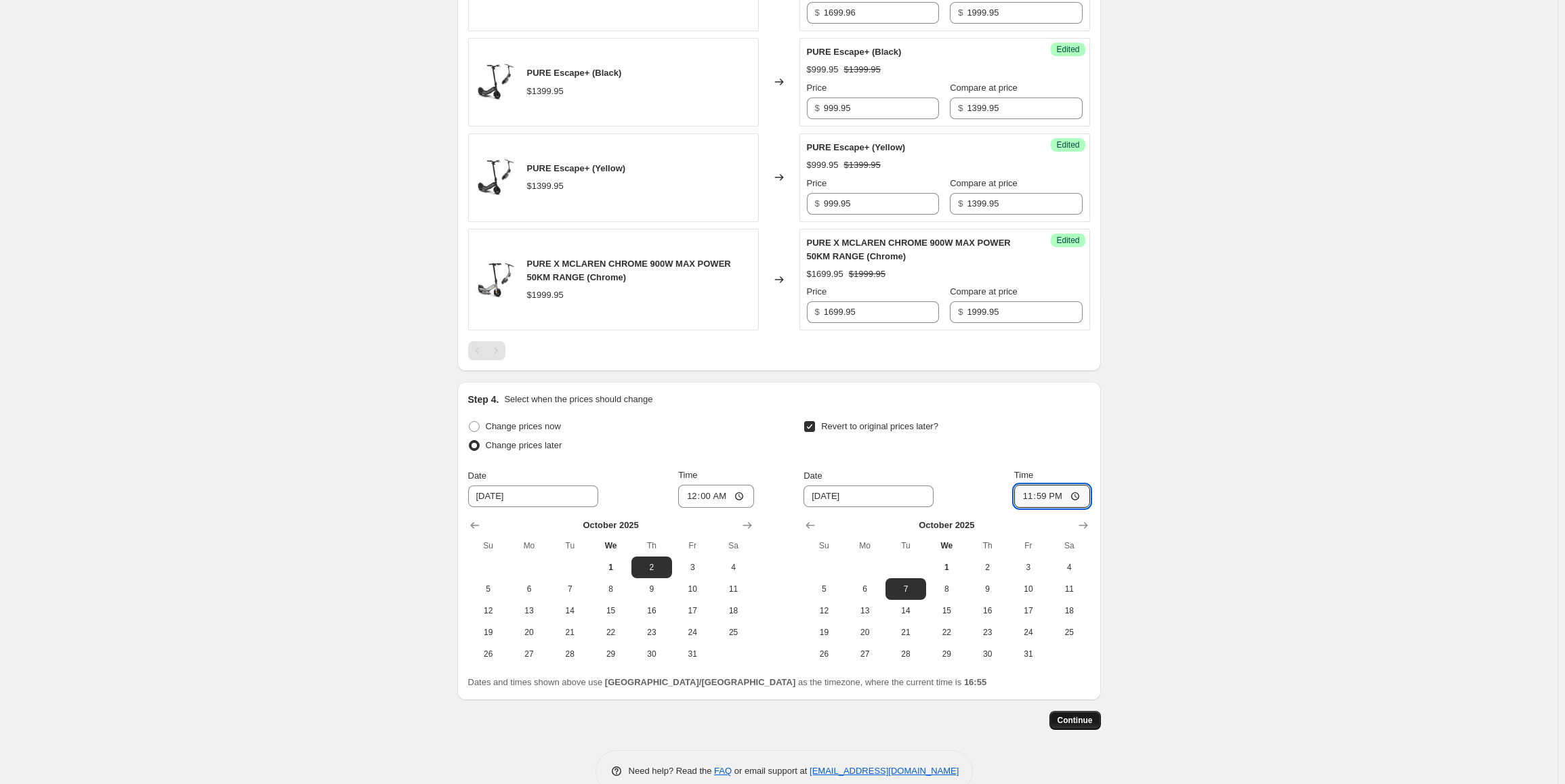
click at [1068, 719] on span "Continue" at bounding box center [1075, 720] width 35 height 11
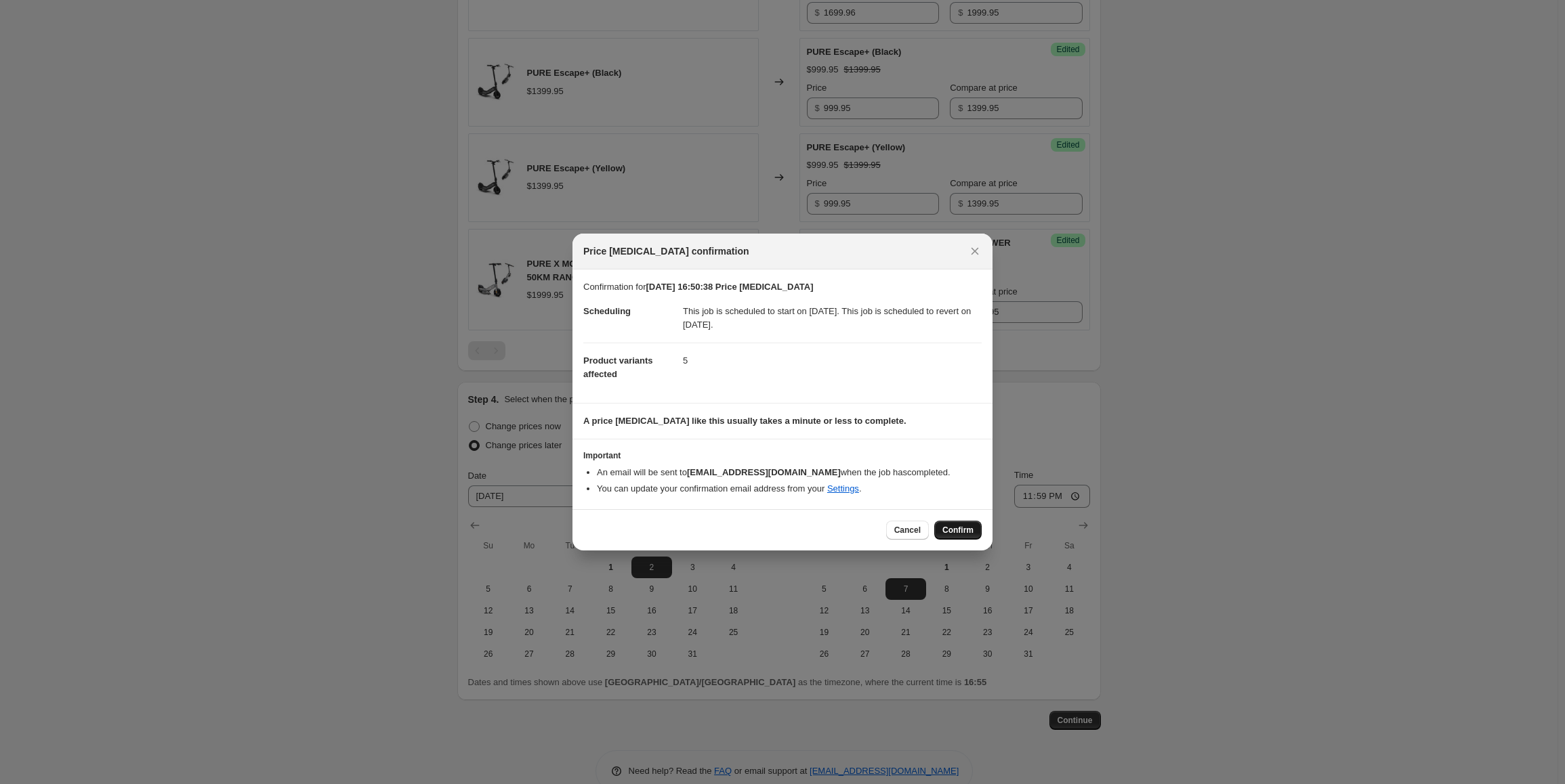
click at [966, 529] on span "Confirm" at bounding box center [958, 530] width 31 height 11
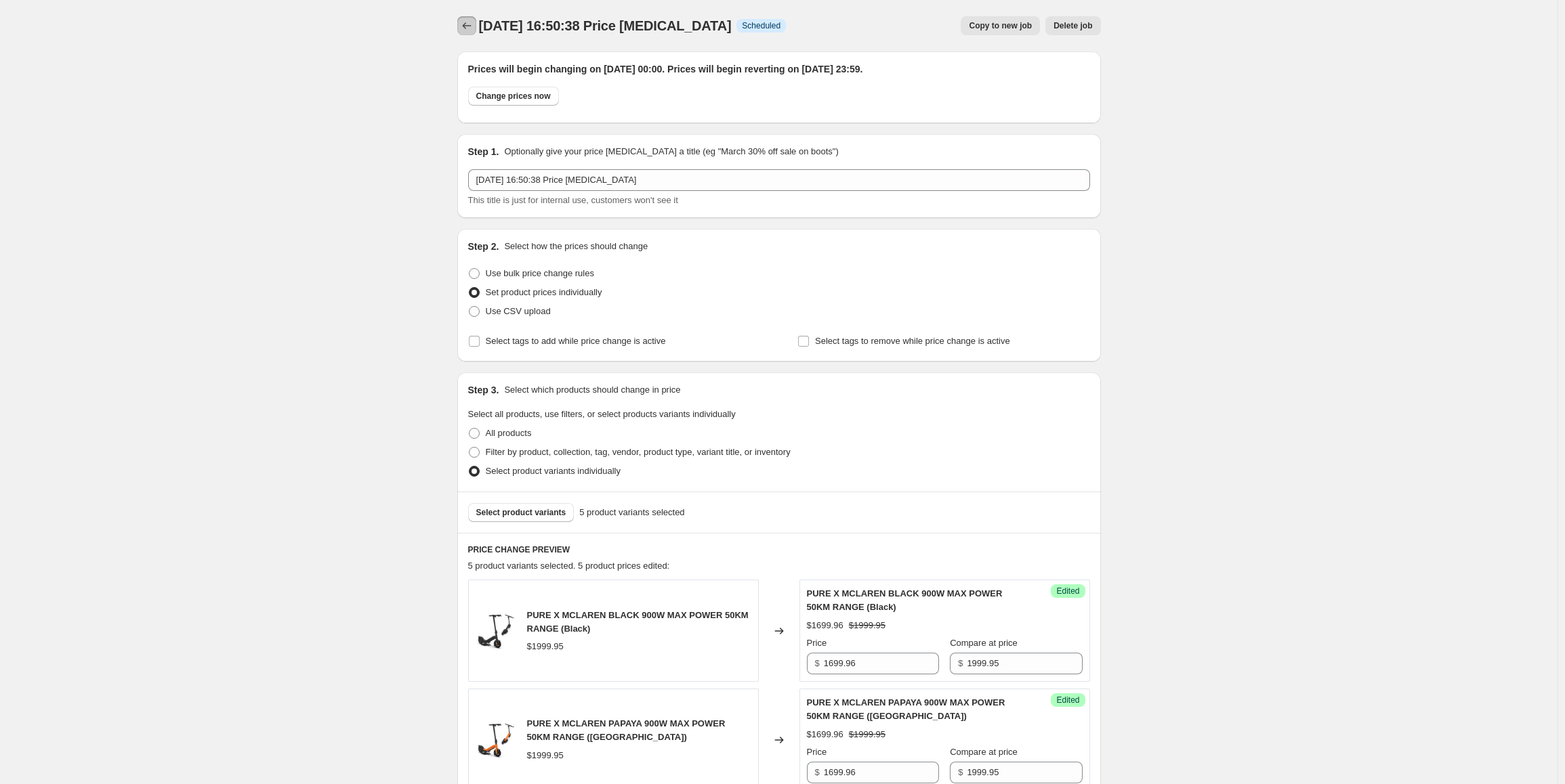
click at [471, 30] on icon "Price change jobs" at bounding box center [466, 26] width 14 height 14
